Goal: Use online tool/utility: Utilize a website feature to perform a specific function

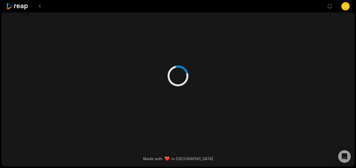
click at [21, 7] on icon at bounding box center [17, 6] width 22 height 7
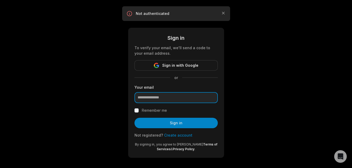
click at [191, 99] on input "email" at bounding box center [176, 97] width 83 height 11
type input "**********"
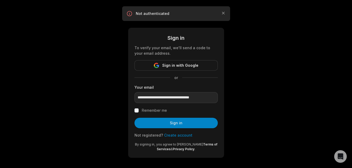
click at [151, 111] on label "Remember me" at bounding box center [154, 111] width 25 height 6
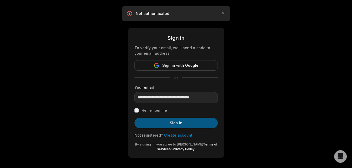
click at [191, 122] on button "Sign in" at bounding box center [176, 123] width 83 height 10
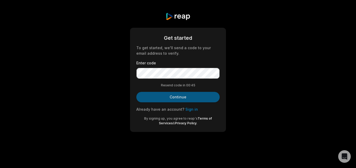
click at [193, 97] on button "Continue" at bounding box center [177, 97] width 83 height 10
click at [193, 98] on button "Continue" at bounding box center [177, 97] width 83 height 10
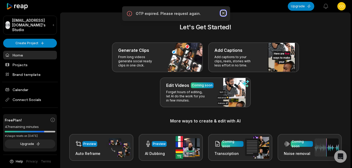
click at [223, 12] on icon "button" at bounding box center [223, 12] width 5 height 5
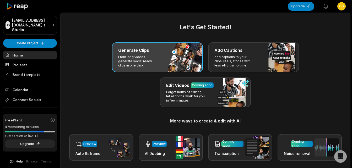
click at [150, 50] on div "Generate Clips" at bounding box center [157, 50] width 78 height 6
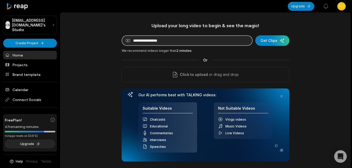
click at [173, 42] on input at bounding box center [187, 40] width 131 height 10
paste input "******"
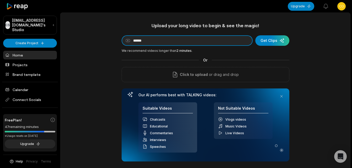
paste input "**********"
type input "**********"
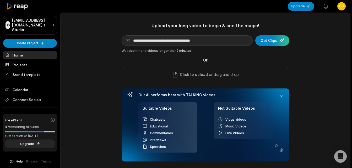
click at [281, 150] on icon at bounding box center [282, 151] width 6 height 6
click at [271, 43] on div "submit" at bounding box center [272, 40] width 34 height 10
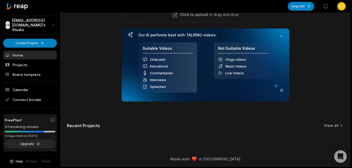
scroll to position [60, 0]
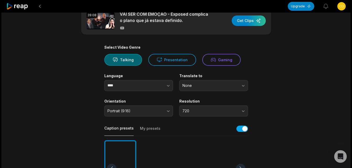
scroll to position [26, 0]
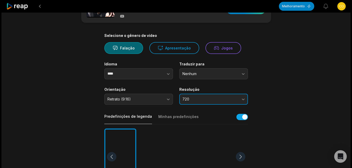
click at [243, 99] on button "720" at bounding box center [213, 99] width 69 height 11
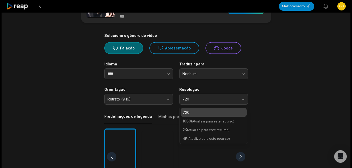
click at [277, 95] on main "28:08 VAI SER COM EMOÇÃO - Exposed complica o plano que já estava definido. Obt…" at bounding box center [176, 158] width 254 height 327
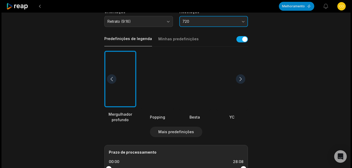
scroll to position [79, 0]
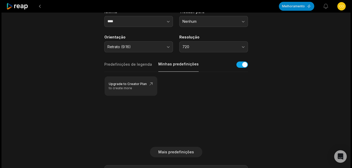
click at [174, 66] on button "Minhas predefinições" at bounding box center [178, 67] width 40 height 10
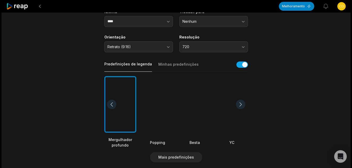
click at [137, 64] on button "Predefinições de legenda" at bounding box center [128, 67] width 48 height 10
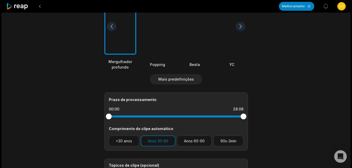
scroll to position [157, 0]
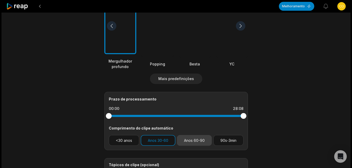
click at [195, 142] on button "Anos 60-90" at bounding box center [194, 140] width 35 height 11
click at [238, 139] on button "90s-3min" at bounding box center [229, 140] width 30 height 11
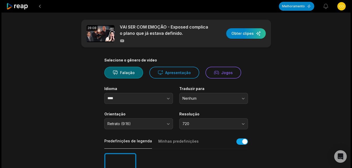
scroll to position [0, 0]
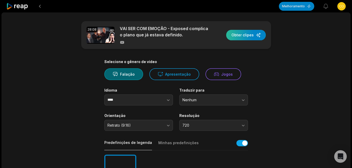
click at [246, 33] on div "button" at bounding box center [246, 35] width 40 height 10
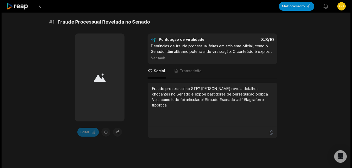
scroll to position [105, 0]
